Goal: Task Accomplishment & Management: Complete application form

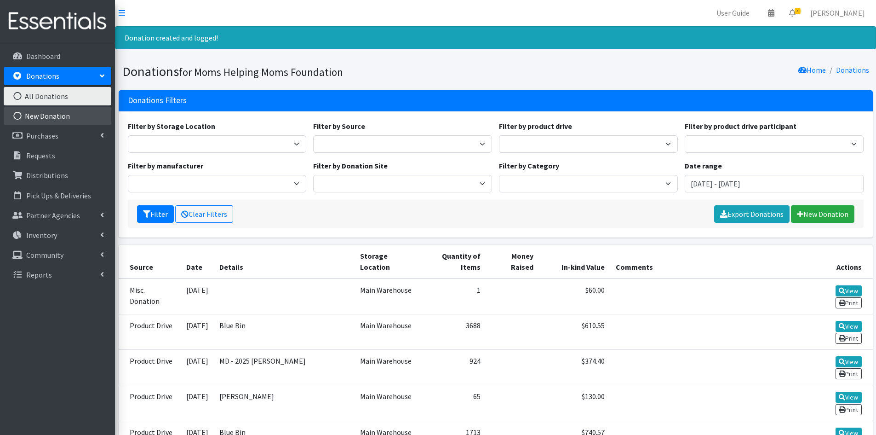
click at [42, 116] on link "New Donation" at bounding box center [58, 116] width 108 height 18
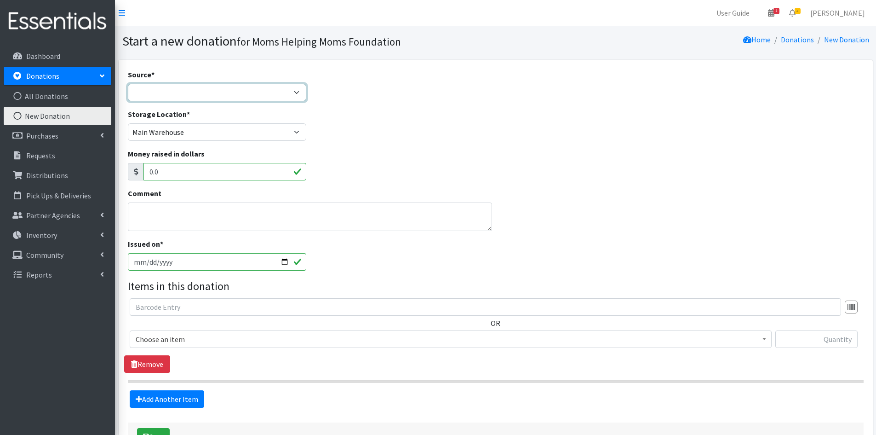
click at [300, 92] on select "Product Drive Manufacturer Donation Site Misc. Donation" at bounding box center [217, 92] width 179 height 17
select select "Product Drive"
click at [128, 84] on select "Product Drive Manufacturer Donation Site Misc. Donation" at bounding box center [217, 92] width 179 height 17
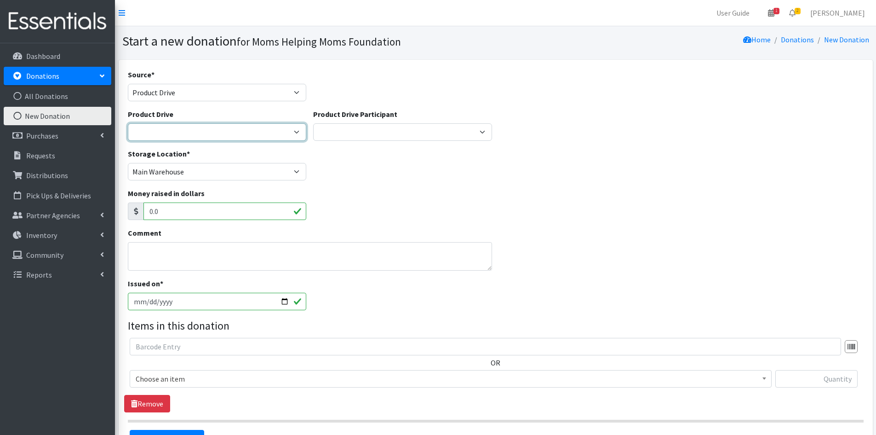
click at [295, 132] on select "2012 MOTHER'S DAY Zeta Phi Beta Sorority (virtual) 2021 HOLIDAY DRIVE AWR Week …" at bounding box center [217, 131] width 179 height 17
select select "3443"
click at [128, 123] on select "2012 MOTHER'S DAY Zeta Phi Beta Sorority (virtual) 2021 HOLIDAY DRIVE AWR Week …" at bounding box center [217, 131] width 179 height 17
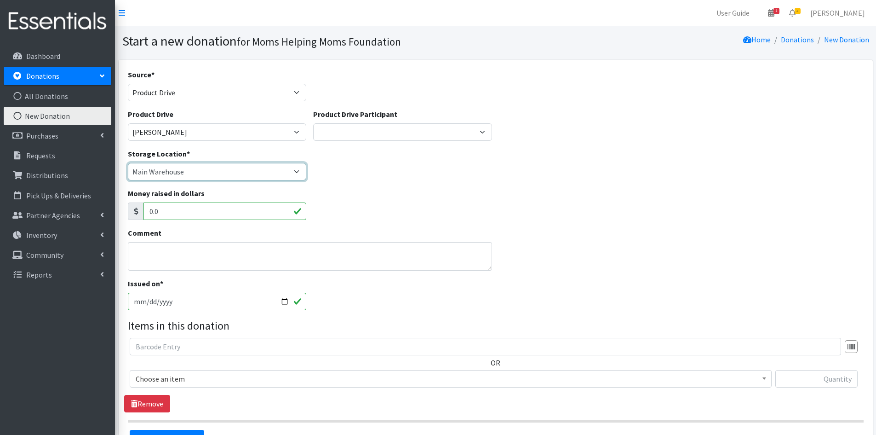
click at [298, 171] on select "Main Warehouse POD 1 POD 2 POD 3" at bounding box center [217, 171] width 179 height 17
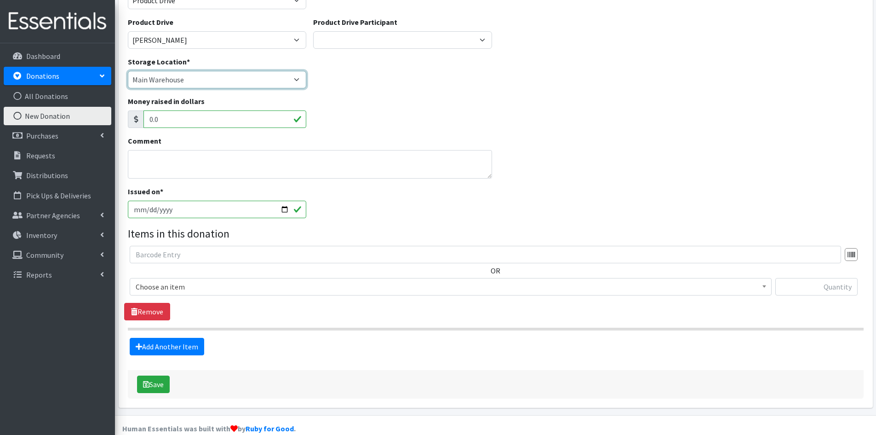
scroll to position [107, 0]
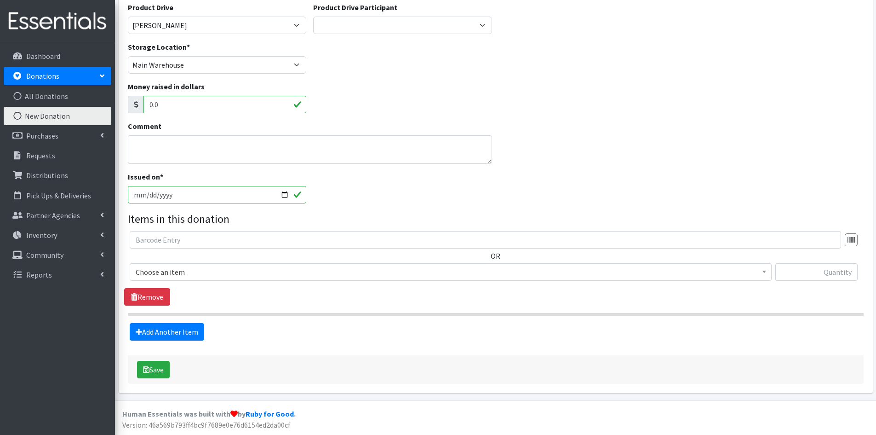
click at [763, 272] on b at bounding box center [765, 271] width 4 height 2
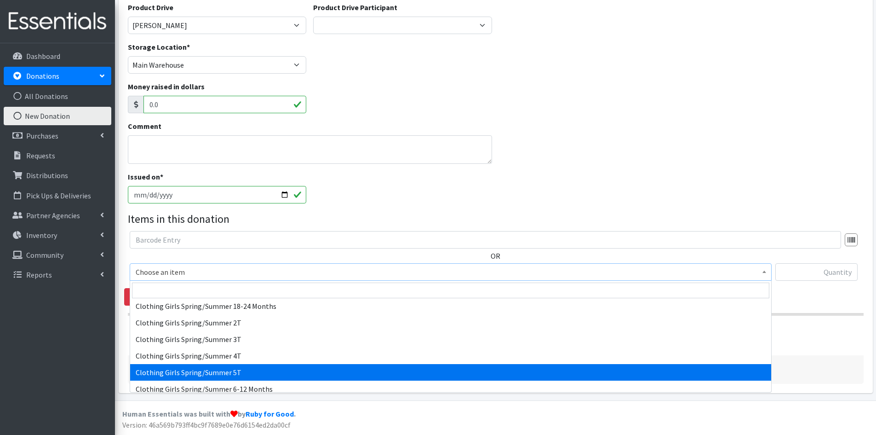
scroll to position [736, 0]
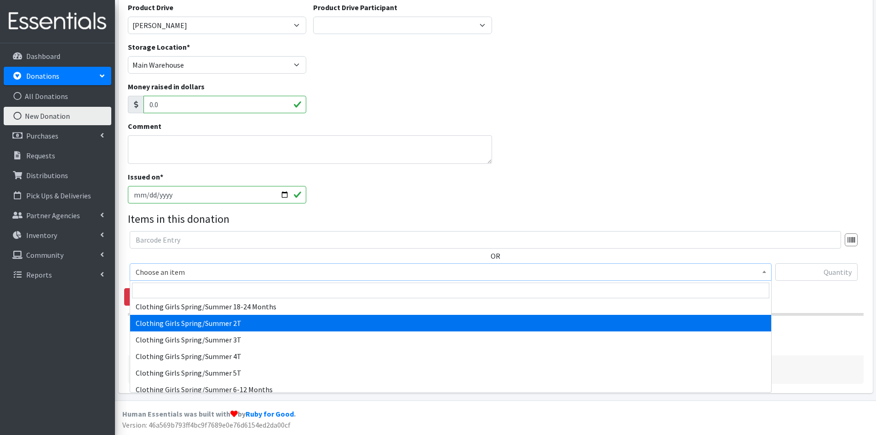
select select "5768"
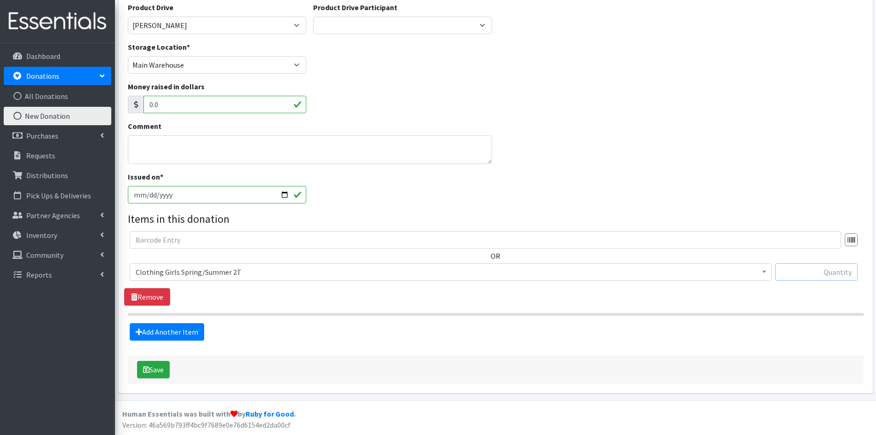
click at [810, 269] on input "text" at bounding box center [816, 271] width 82 height 17
type input "175"
click at [184, 332] on link "Add Another Item" at bounding box center [167, 331] width 75 height 17
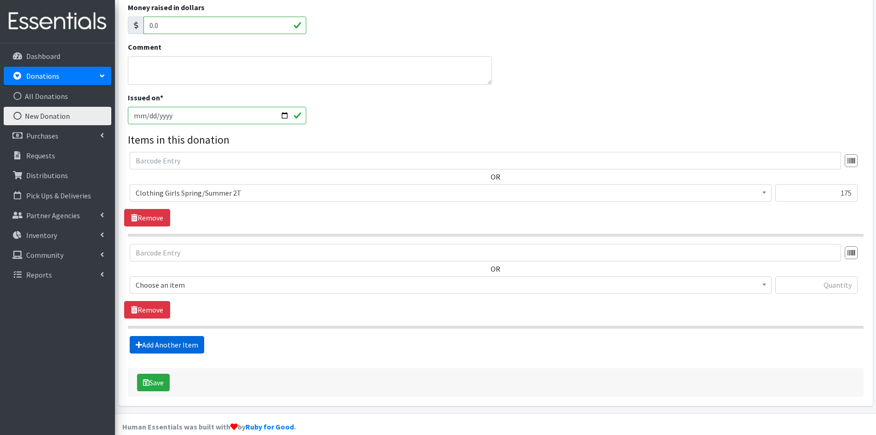
scroll to position [199, 0]
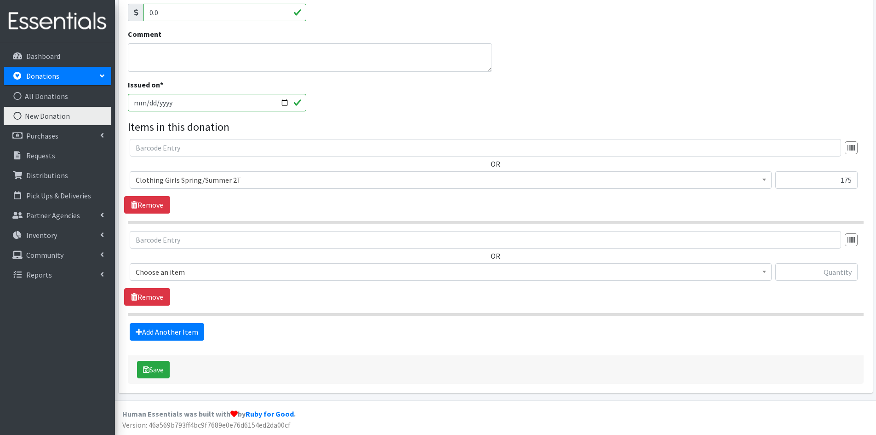
click at [763, 270] on span at bounding box center [764, 271] width 9 height 14
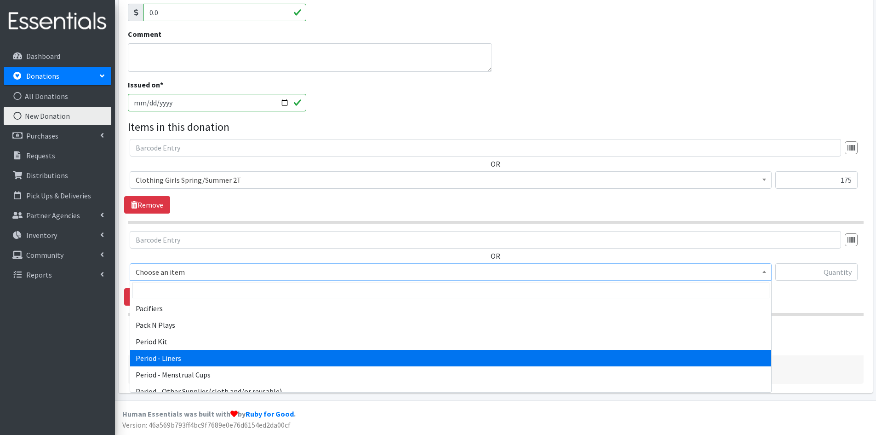
scroll to position [1334, 0]
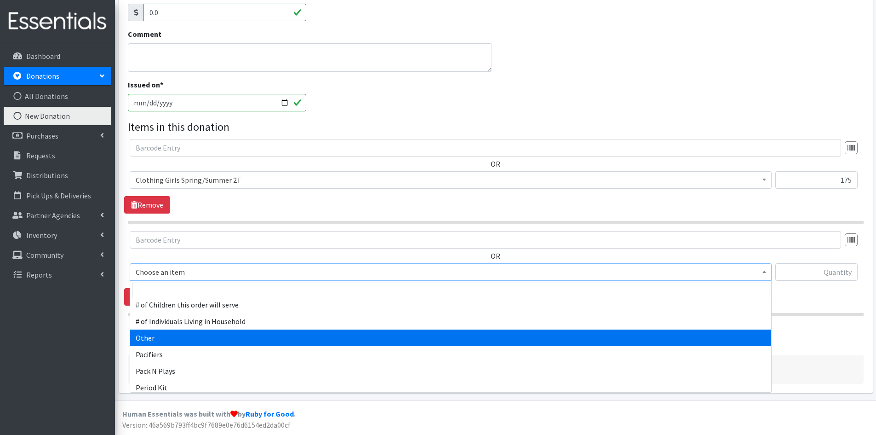
select select "316"
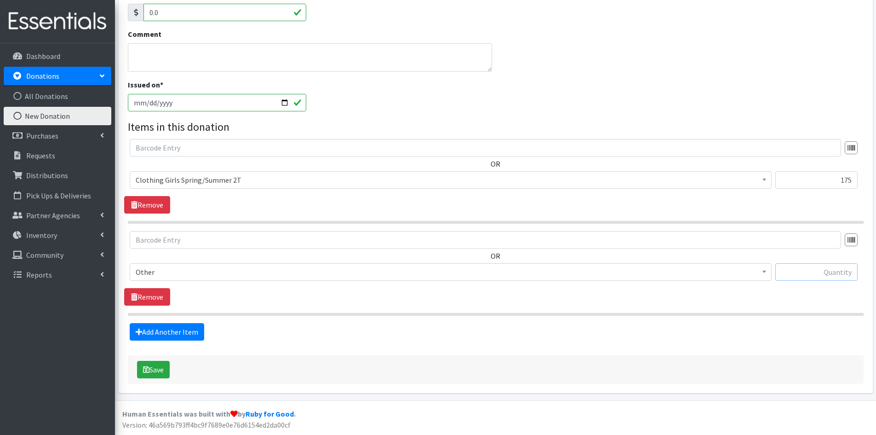
click at [805, 269] on input "text" at bounding box center [816, 271] width 82 height 17
type input "1"
click at [152, 372] on button "Save" at bounding box center [153, 369] width 33 height 17
